Goal: Task Accomplishment & Management: Manage account settings

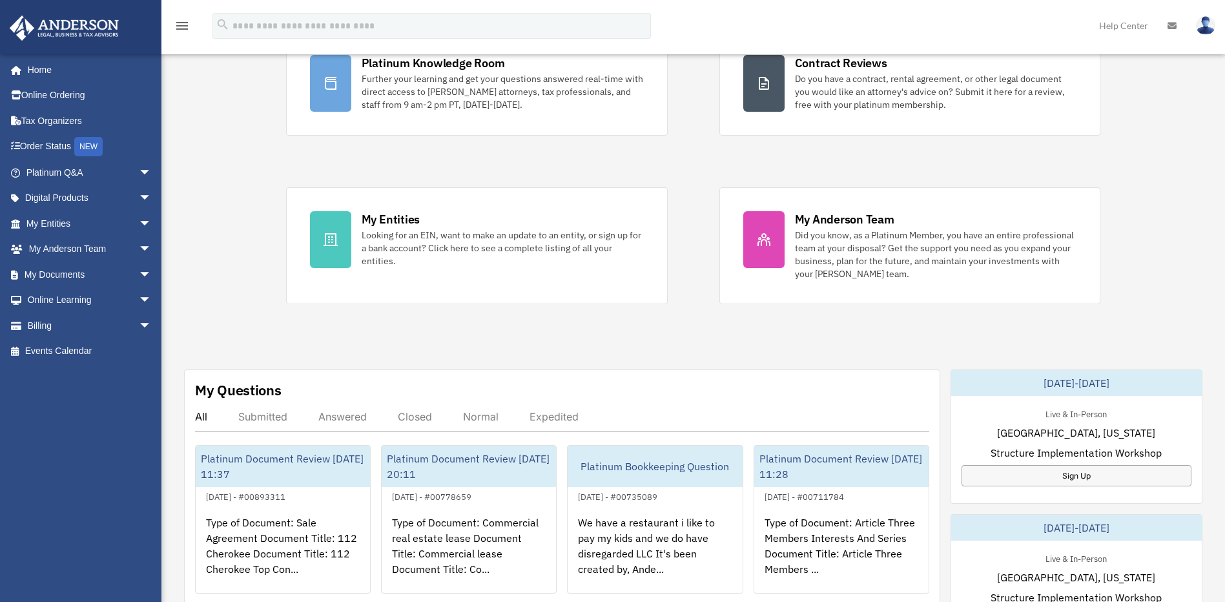
scroll to position [150, 0]
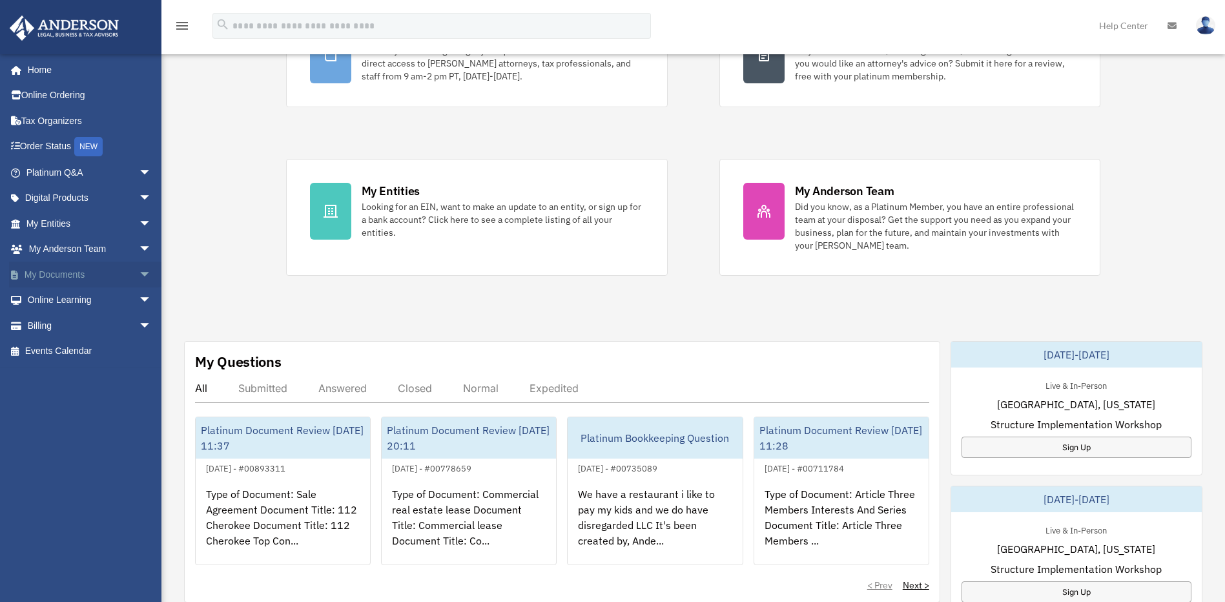
click at [139, 281] on span "arrow_drop_down" at bounding box center [152, 275] width 26 height 26
click at [107, 302] on link "Box" at bounding box center [94, 300] width 153 height 26
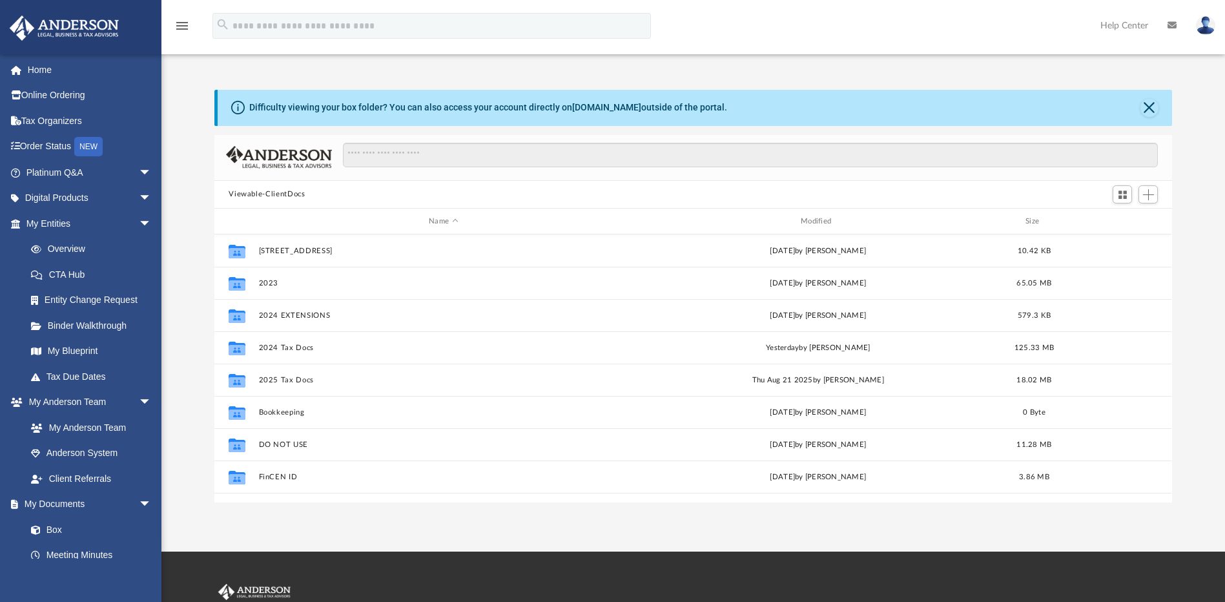
scroll to position [284, 948]
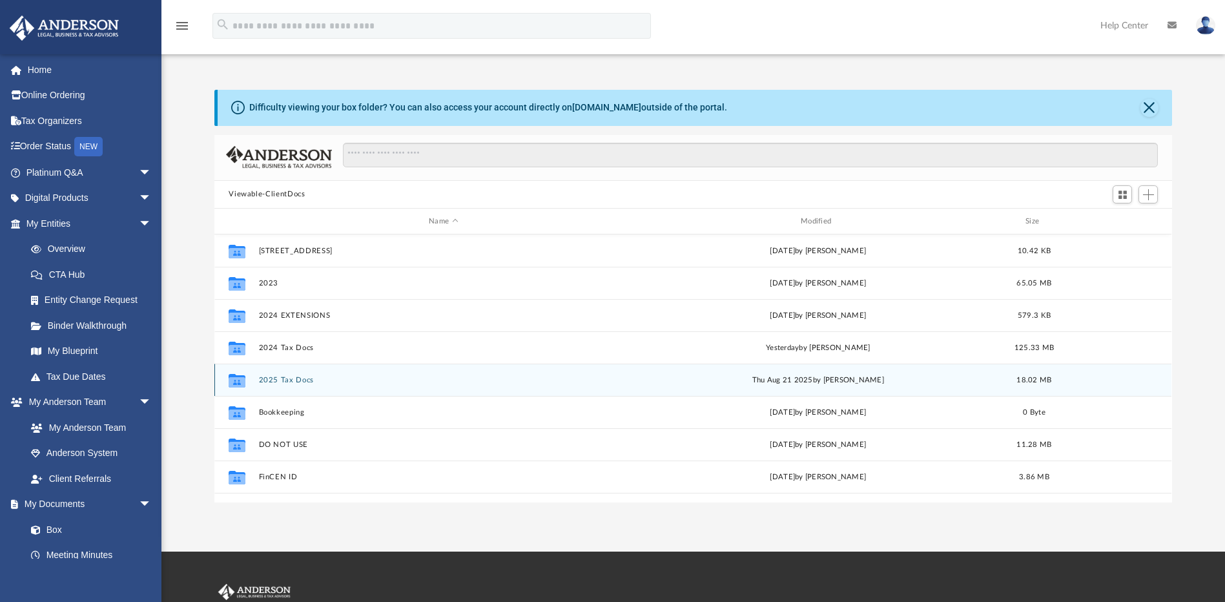
click at [282, 380] on button "2025 Tax Docs" at bounding box center [443, 380] width 369 height 8
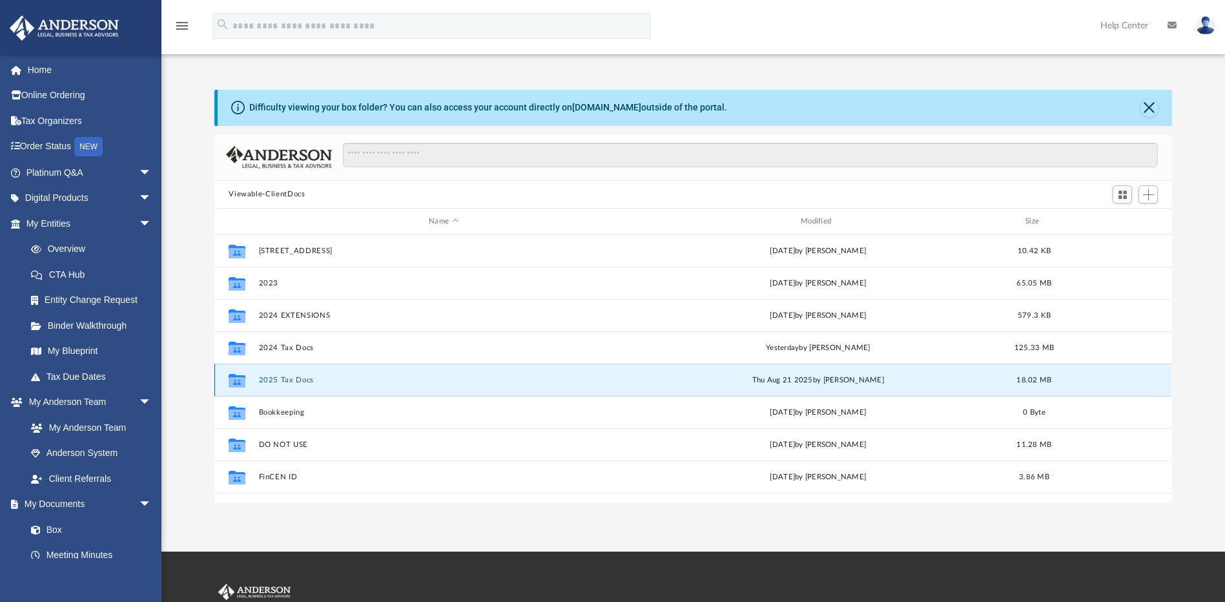
click at [283, 380] on button "2025 Tax Docs" at bounding box center [443, 380] width 369 height 8
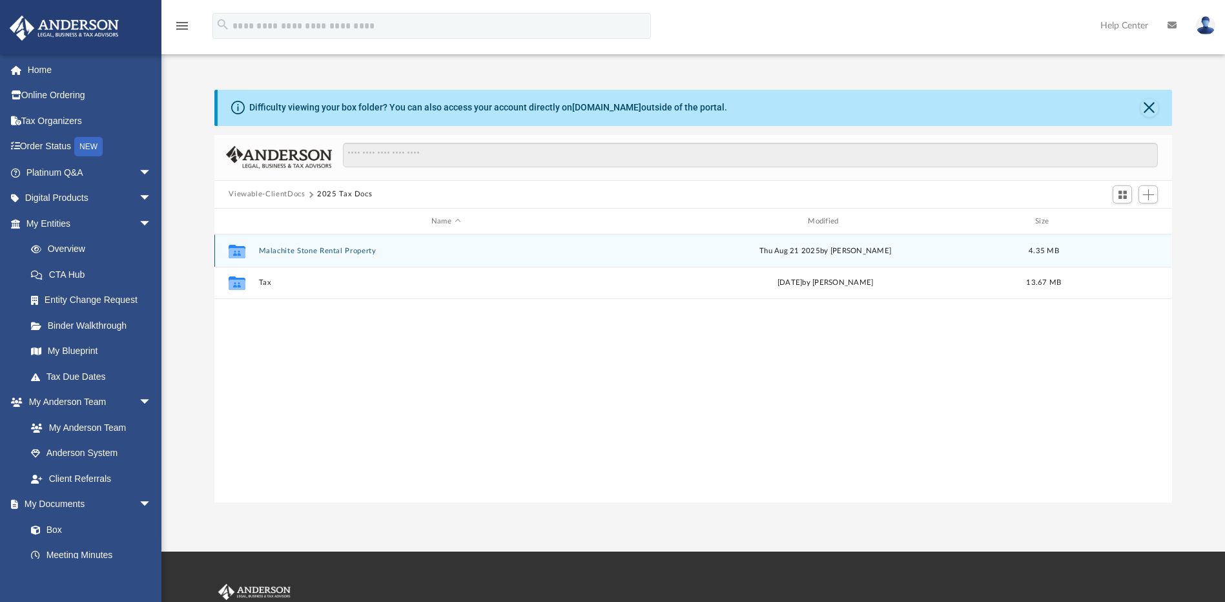
click at [329, 249] on button "Malachite Stone Rental Property" at bounding box center [446, 251] width 374 height 8
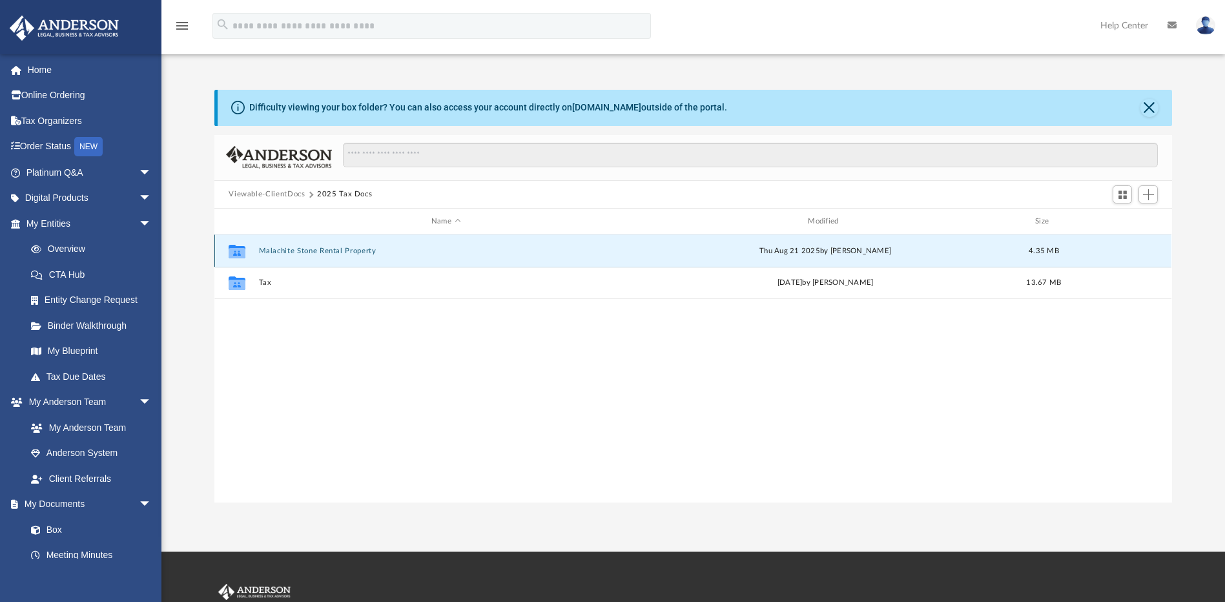
click at [329, 249] on button "Malachite Stone Rental Property" at bounding box center [446, 251] width 374 height 8
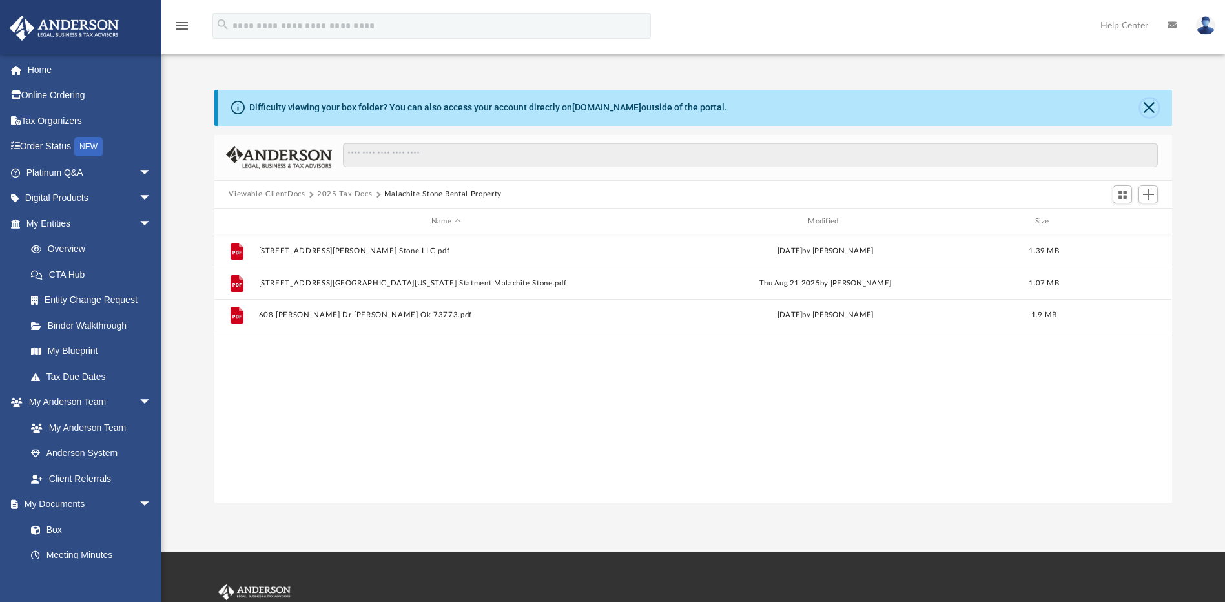
click at [1153, 107] on button "Close" at bounding box center [1149, 108] width 18 height 18
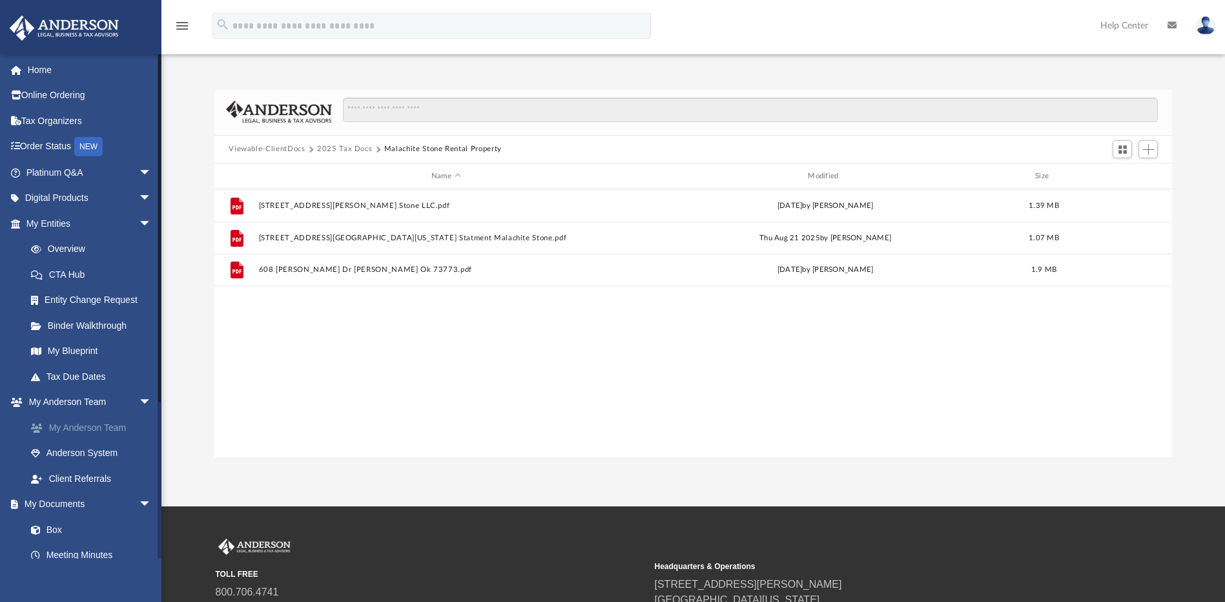
click at [116, 431] on link "My Anderson Team" at bounding box center [94, 428] width 153 height 26
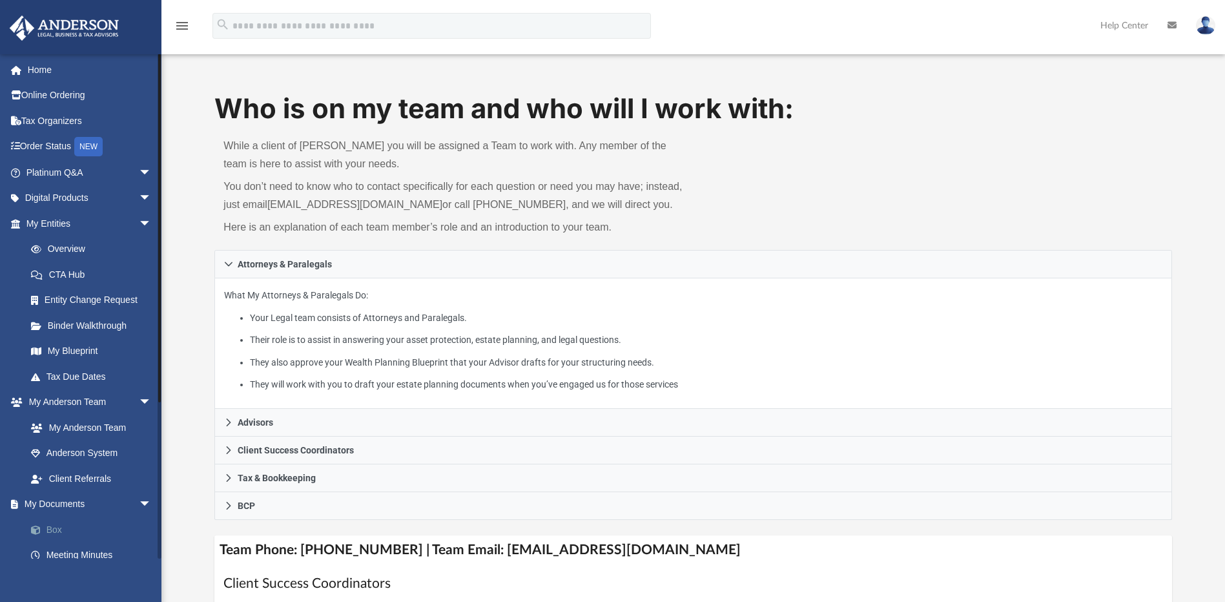
click at [77, 530] on link "Box" at bounding box center [94, 530] width 153 height 26
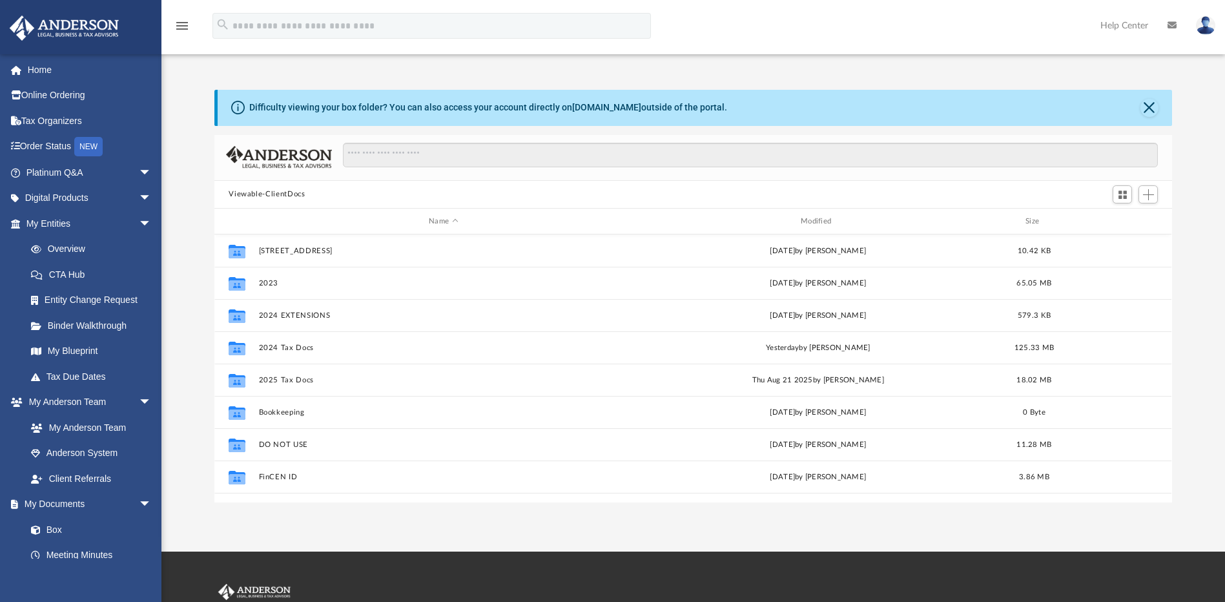
scroll to position [284, 948]
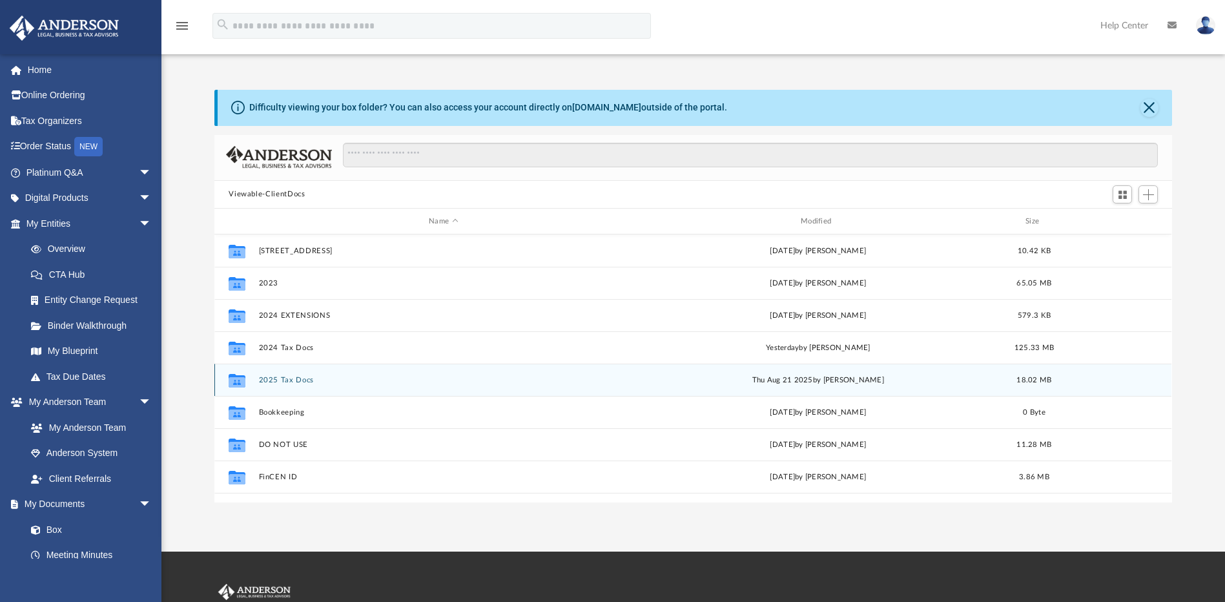
click at [284, 386] on div "Collaborated Folder 2025 Tax Docs [DATE] by [PERSON_NAME] 18.02 MB" at bounding box center [692, 380] width 957 height 32
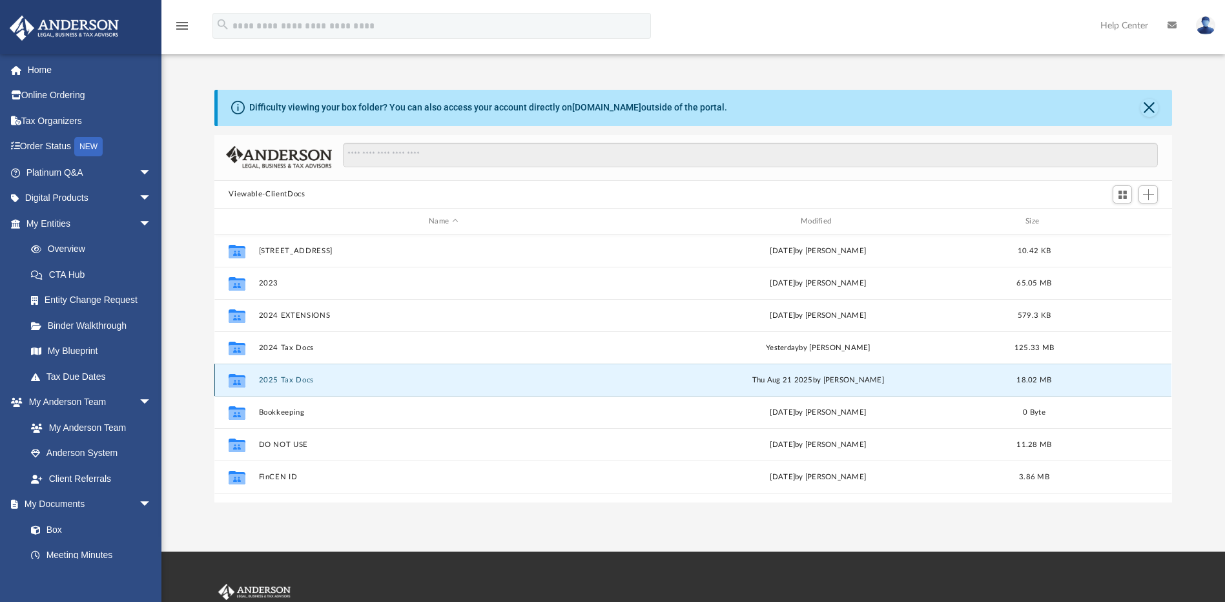
click at [289, 382] on button "2025 Tax Docs" at bounding box center [443, 380] width 369 height 8
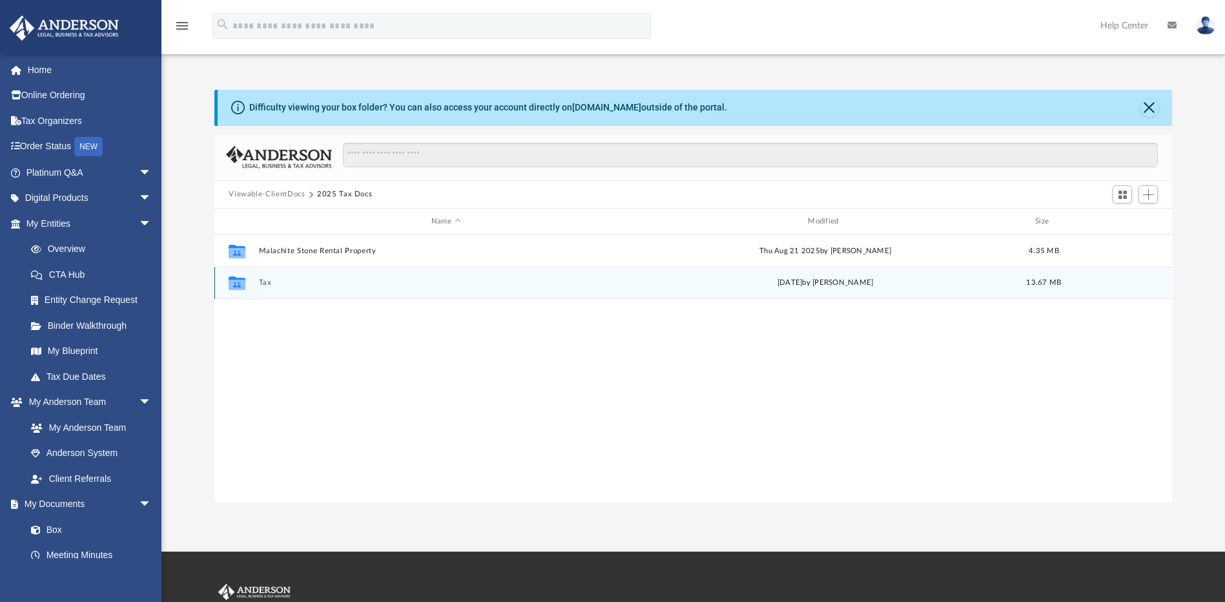
click at [262, 280] on button "Tax" at bounding box center [446, 283] width 374 height 8
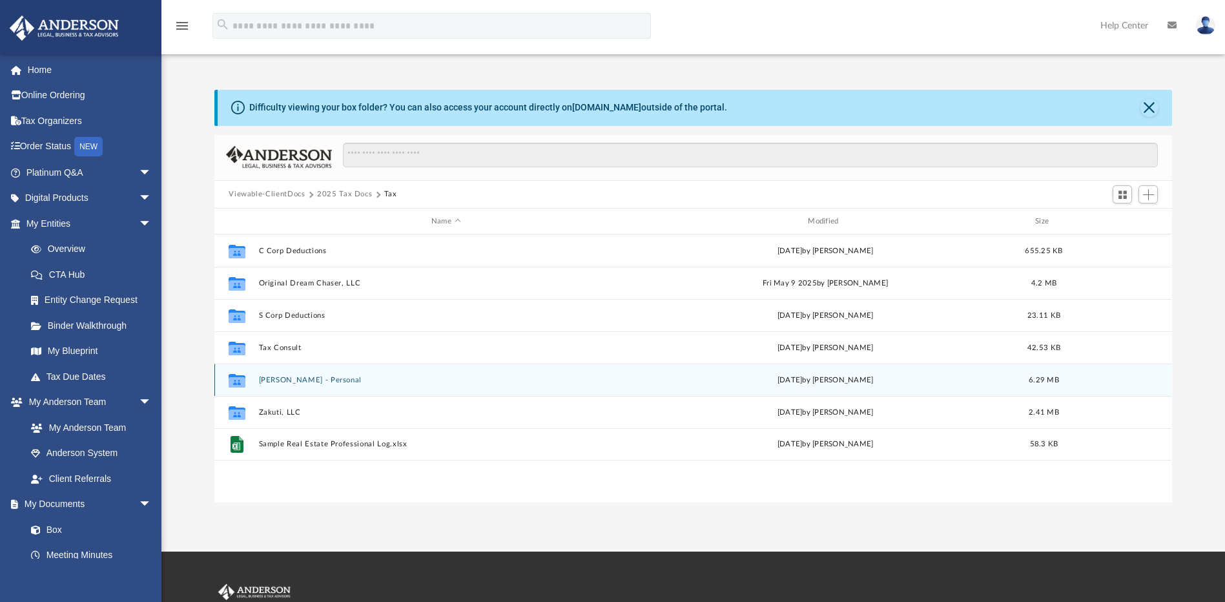
click at [358, 379] on button "[PERSON_NAME] - Personal" at bounding box center [446, 380] width 374 height 8
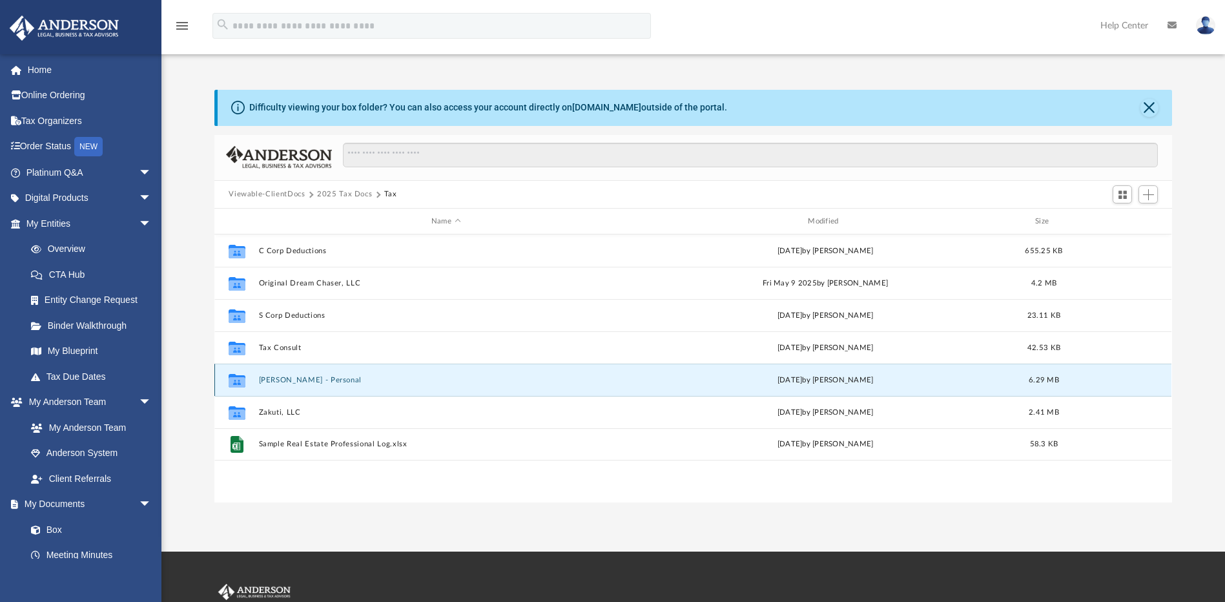
click at [358, 379] on button "[PERSON_NAME] - Personal" at bounding box center [446, 380] width 374 height 8
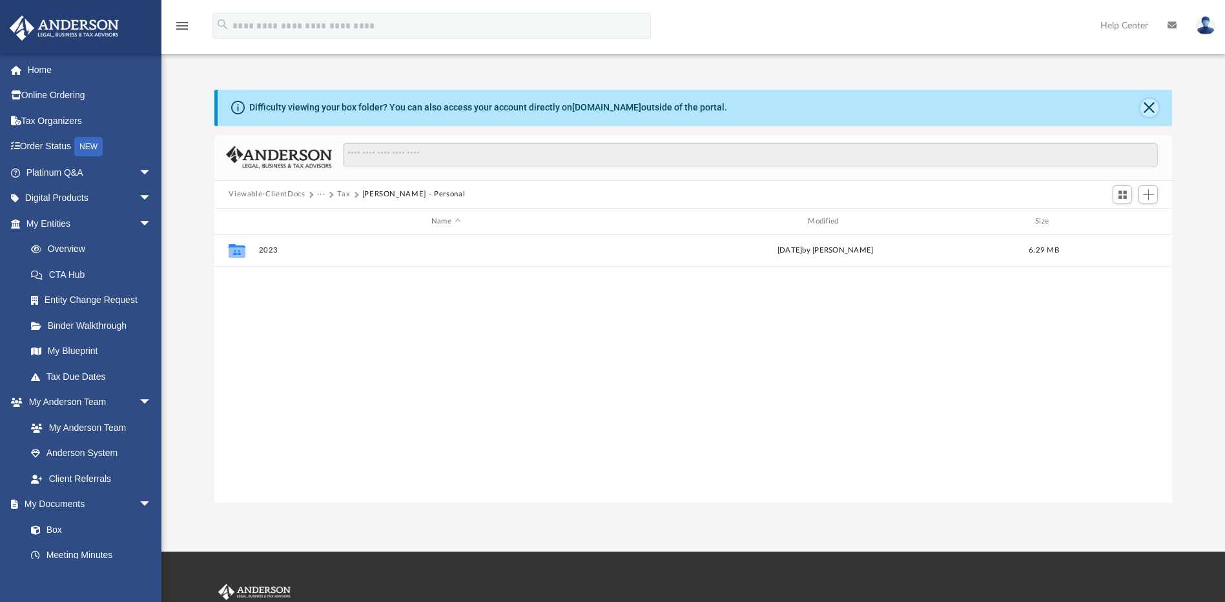
click at [1153, 109] on button "Close" at bounding box center [1149, 108] width 18 height 18
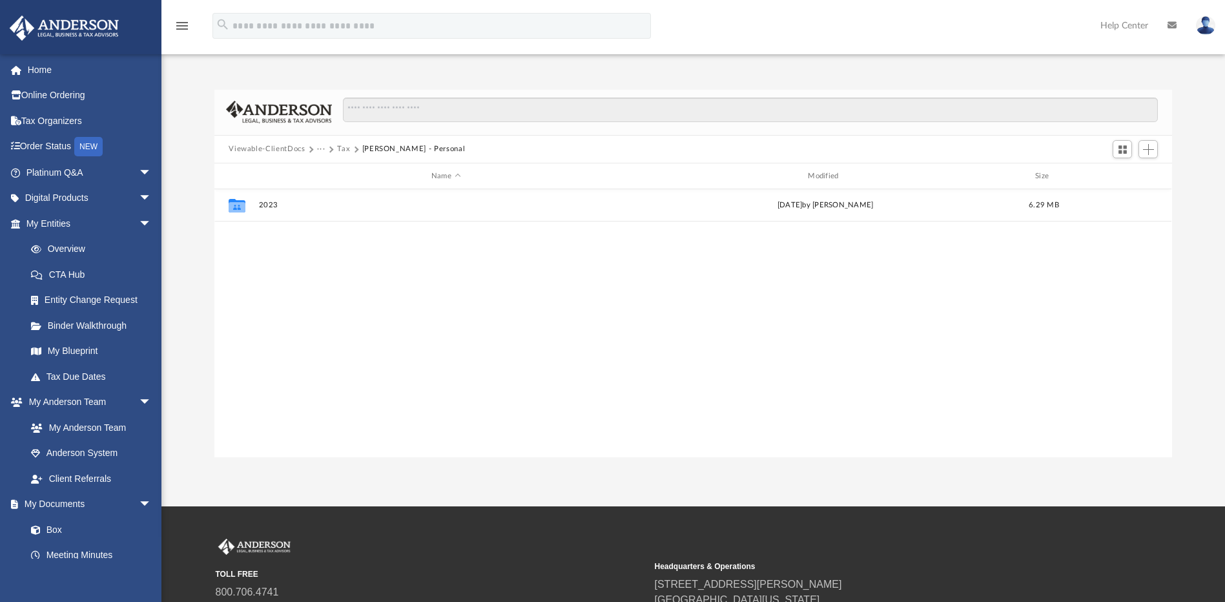
click at [313, 307] on div "Collaborated Folder 2023 [DATE] by [PERSON_NAME] 6.29 MB" at bounding box center [692, 322] width 957 height 267
click at [112, 431] on link "My Anderson Team" at bounding box center [94, 428] width 153 height 26
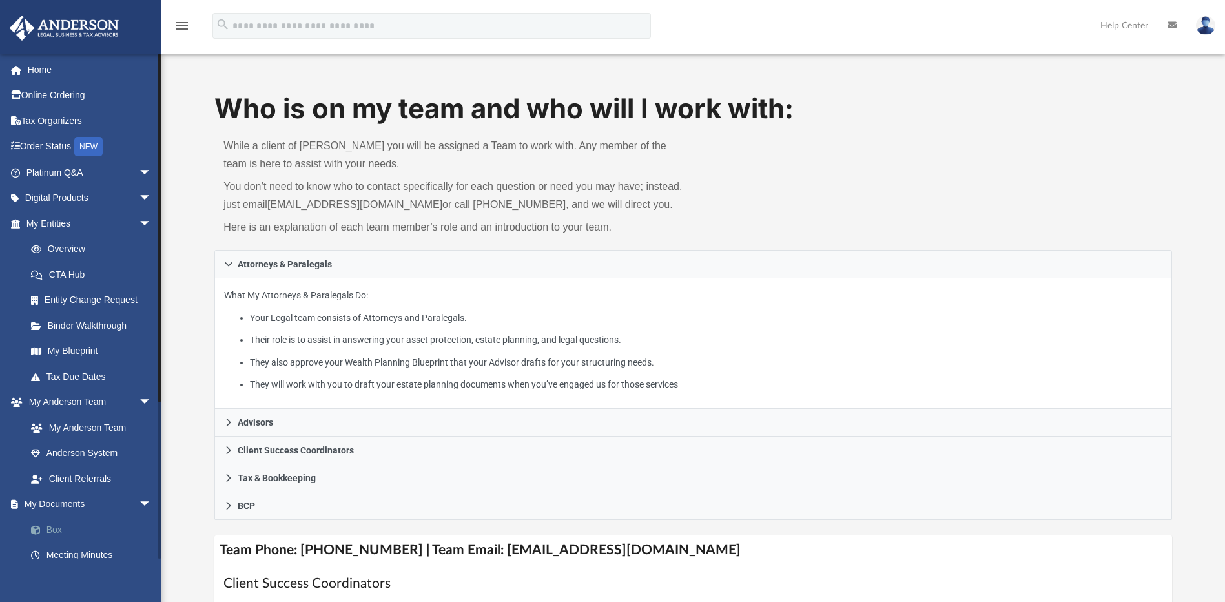
click at [78, 528] on link "Box" at bounding box center [94, 530] width 153 height 26
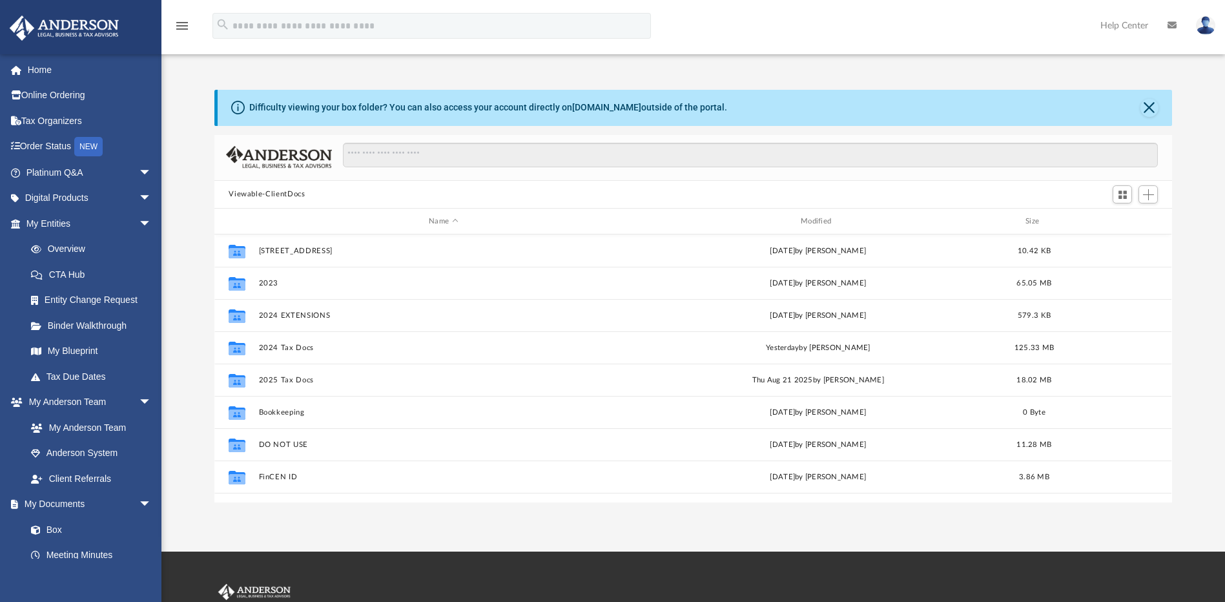
scroll to position [284, 948]
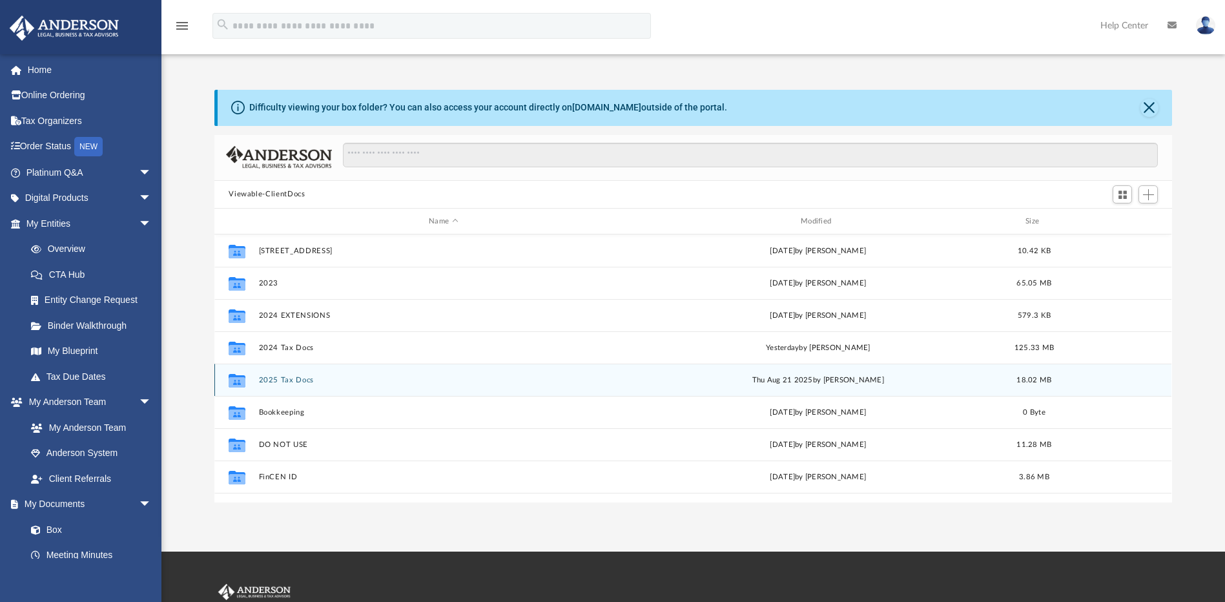
click at [283, 380] on button "2025 Tax Docs" at bounding box center [443, 380] width 369 height 8
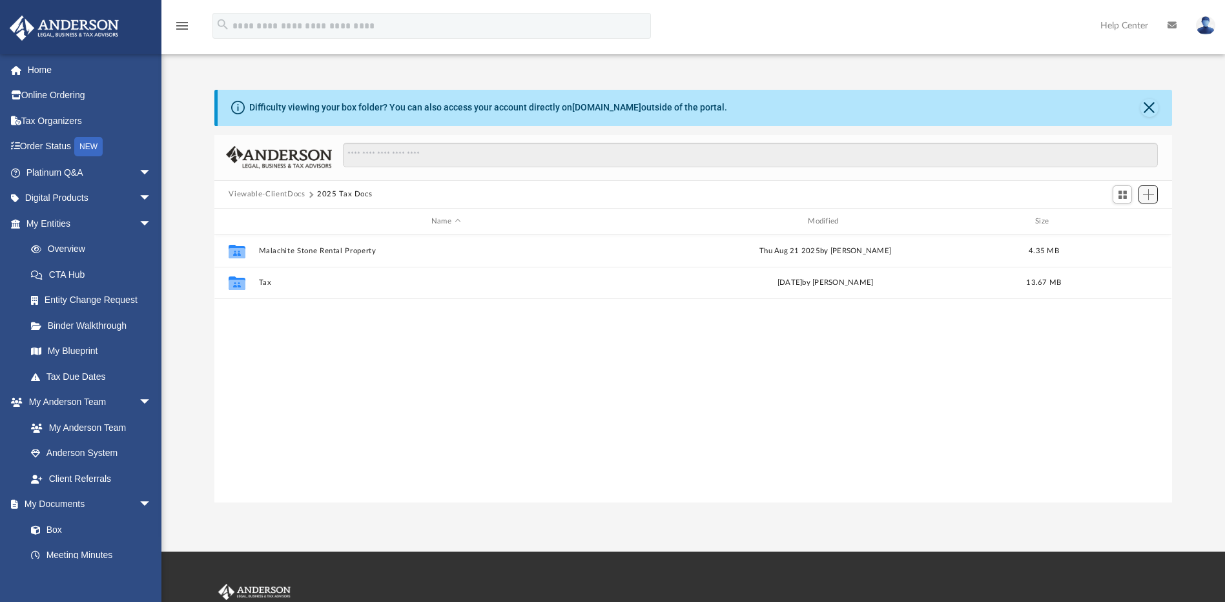
click at [1149, 194] on span "Add" at bounding box center [1148, 194] width 11 height 11
click at [1127, 240] on li "New Folder" at bounding box center [1129, 241] width 41 height 14
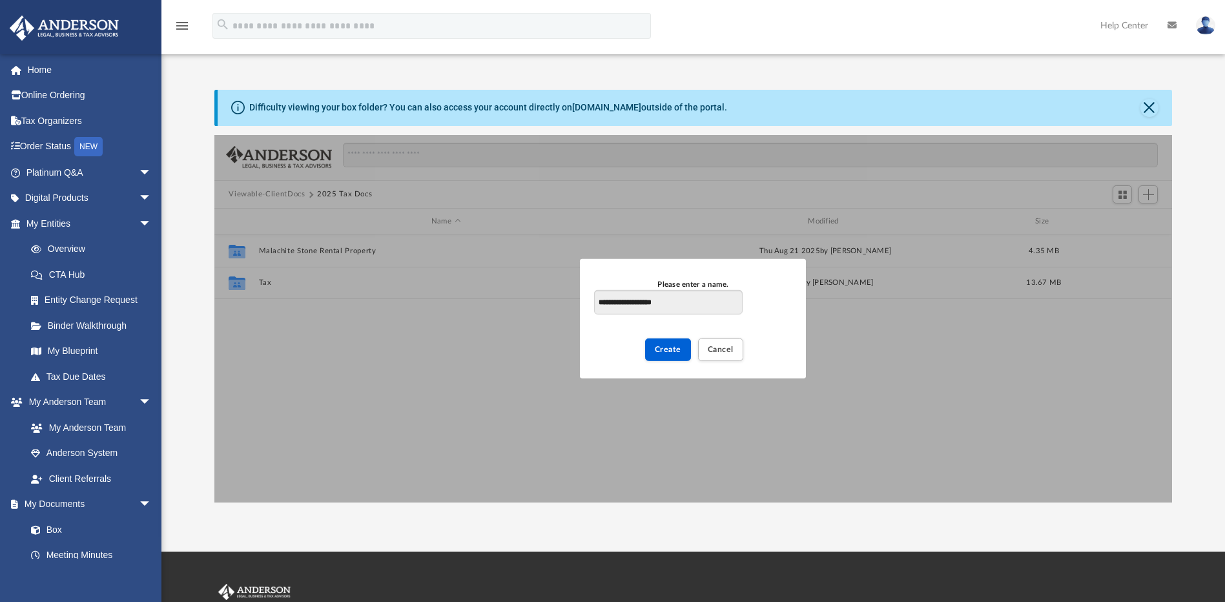
click at [656, 302] on input "**********" at bounding box center [668, 302] width 148 height 25
type input "**********"
click at [675, 351] on span "Create" at bounding box center [668, 349] width 26 height 8
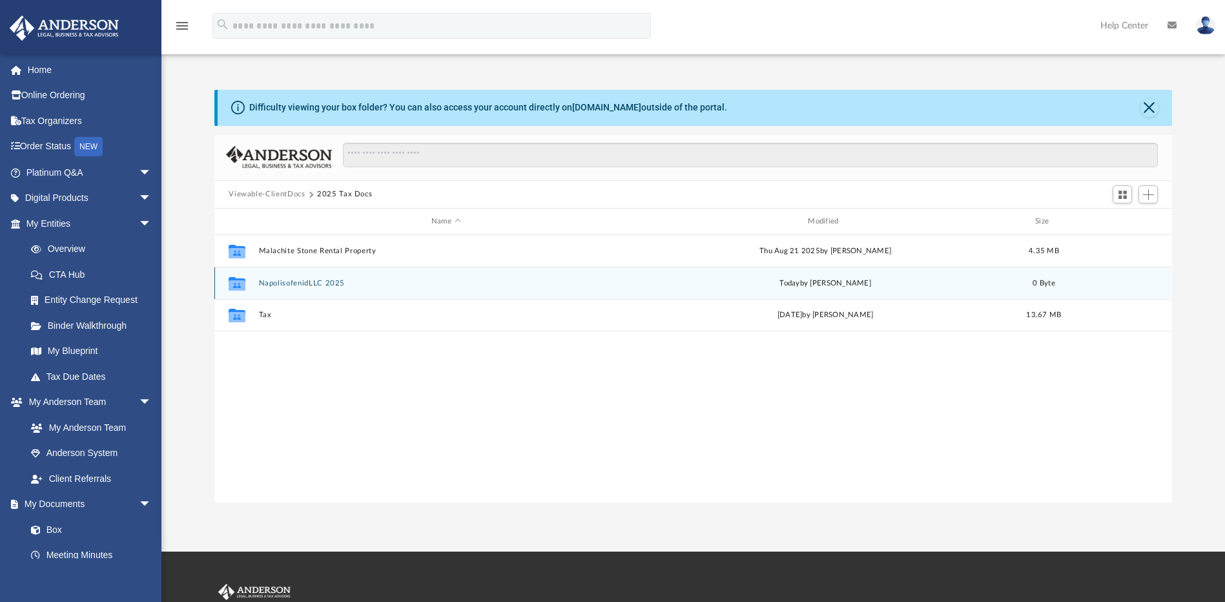
click at [356, 283] on button "NapolisofenidLLC 2025" at bounding box center [446, 283] width 374 height 8
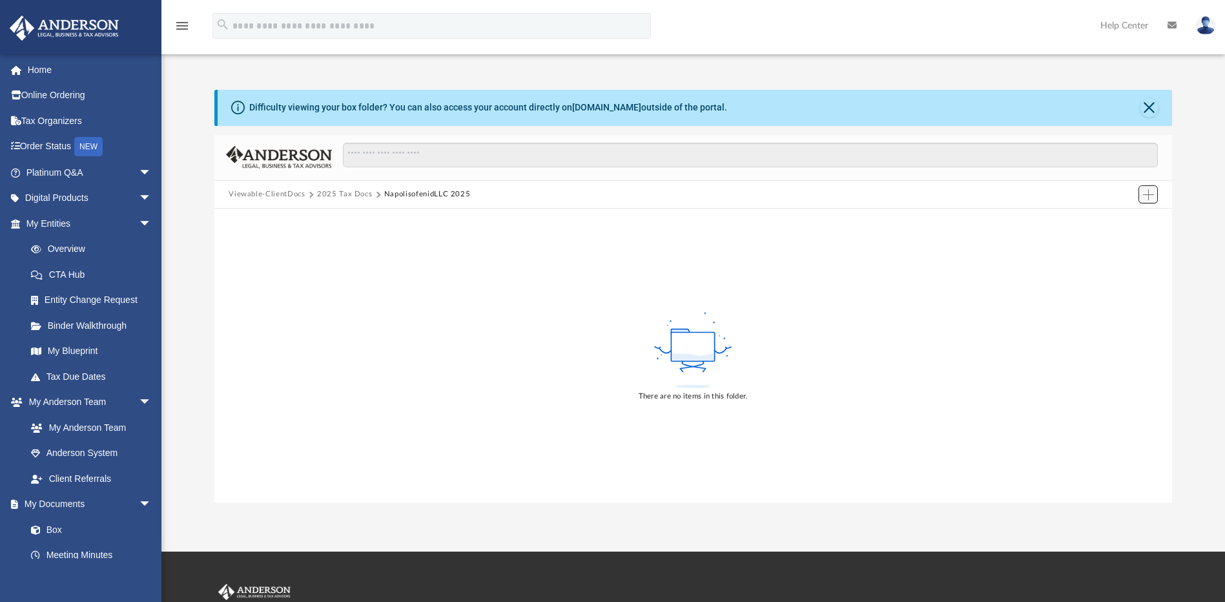
click at [1153, 196] on span "Add" at bounding box center [1148, 194] width 11 height 11
click at [1118, 223] on li "Upload" at bounding box center [1129, 221] width 41 height 14
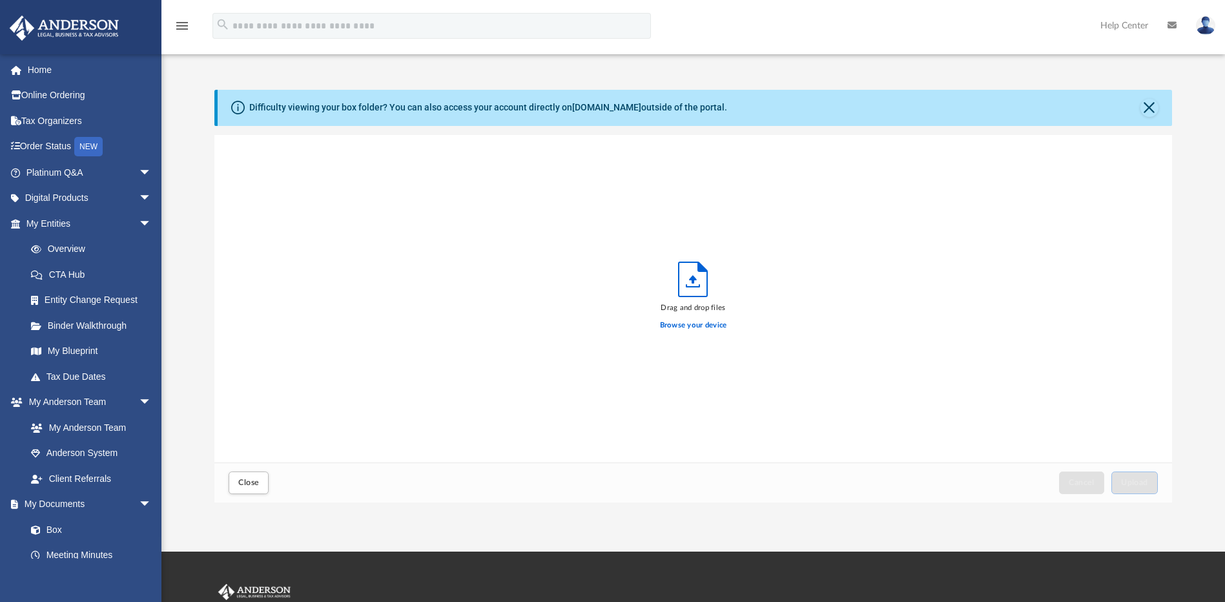
scroll to position [318, 948]
click at [685, 327] on label "Browse your device" at bounding box center [693, 326] width 67 height 12
click at [0, 0] on input "Browse your device" at bounding box center [0, 0] width 0 height 0
click at [1131, 482] on span "Upload" at bounding box center [1134, 482] width 27 height 8
click at [1150, 107] on button "Close" at bounding box center [1149, 108] width 18 height 18
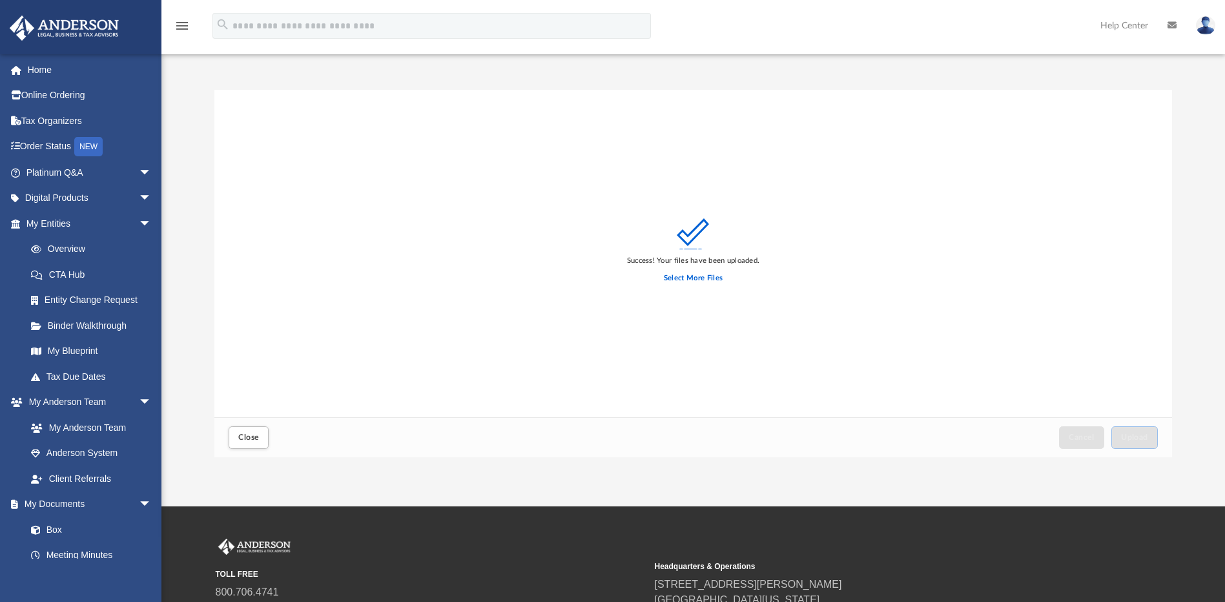
click at [1208, 26] on img at bounding box center [1205, 25] width 19 height 19
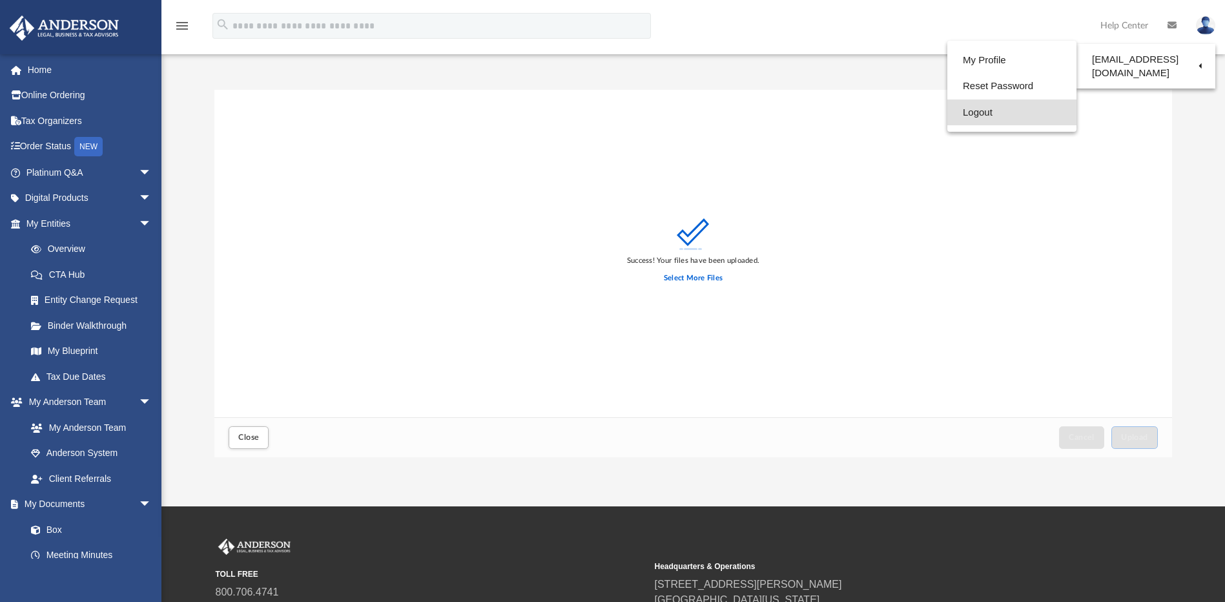
click at [972, 113] on link "Logout" at bounding box center [1011, 112] width 129 height 26
